Goal: Task Accomplishment & Management: Use online tool/utility

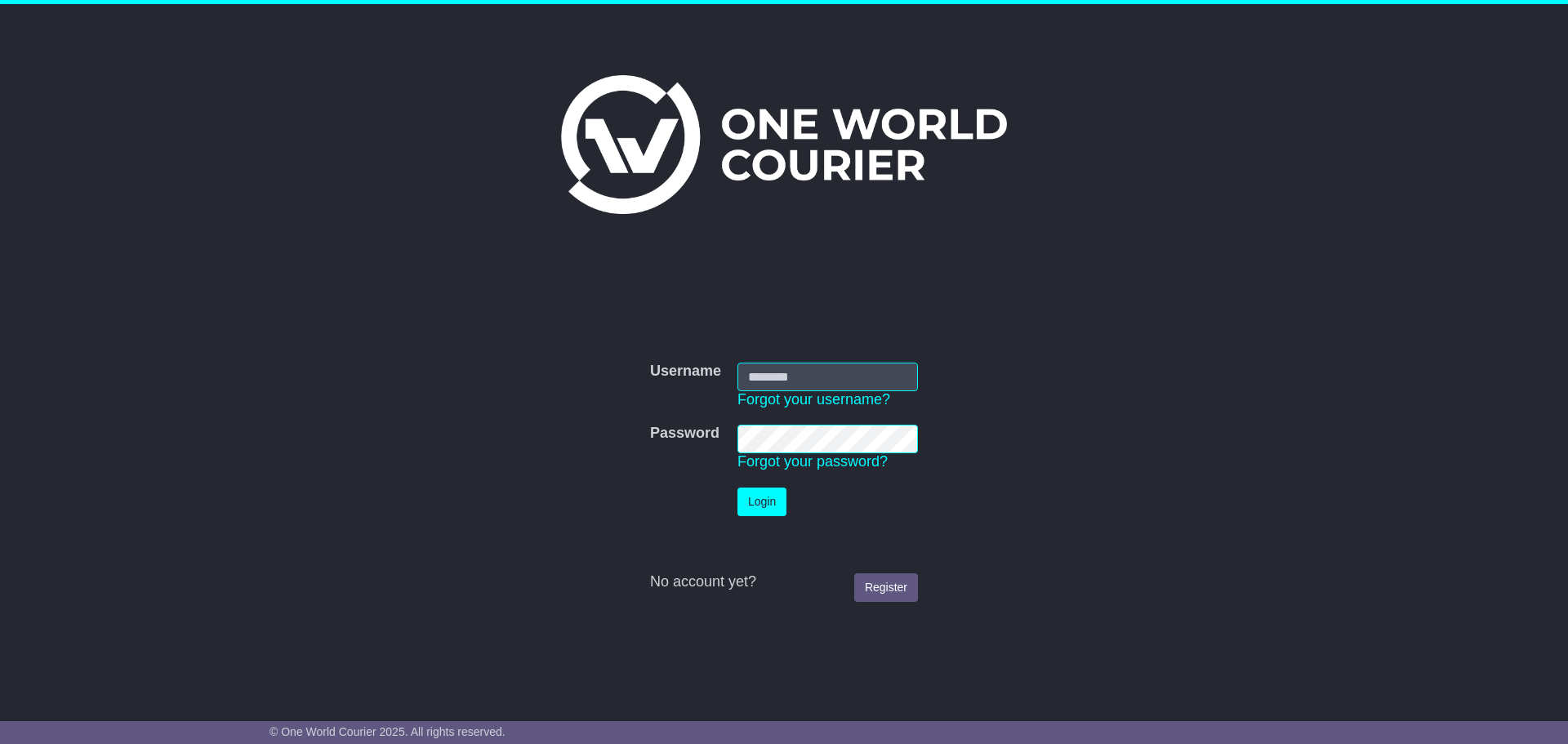
click at [778, 373] on input "Username" at bounding box center [827, 377] width 180 height 29
type input "**********"
click at [767, 491] on button "Login" at bounding box center [761, 502] width 49 height 29
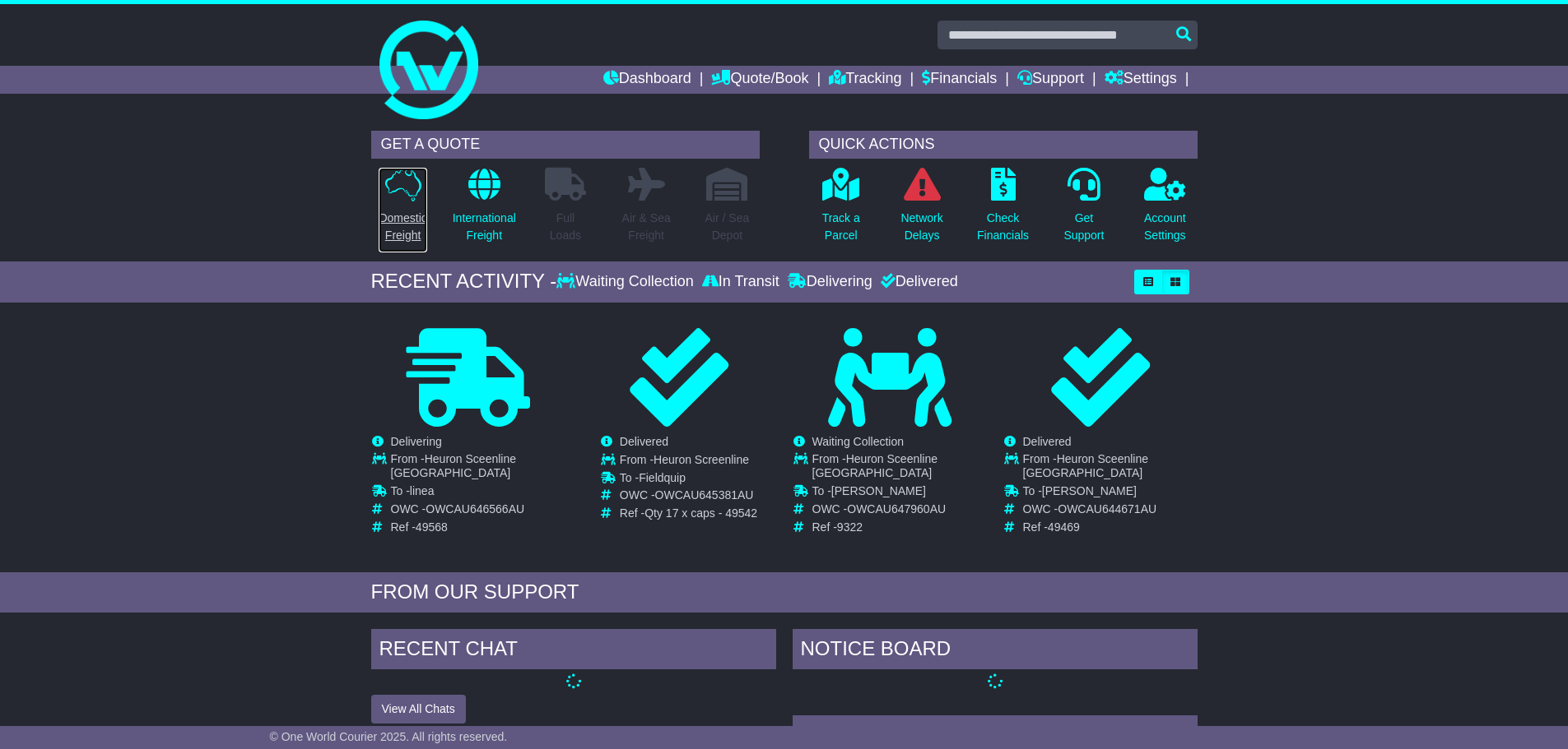
click at [416, 224] on p "Domestic Freight" at bounding box center [402, 227] width 47 height 35
